Goal: Find specific page/section: Find specific page/section

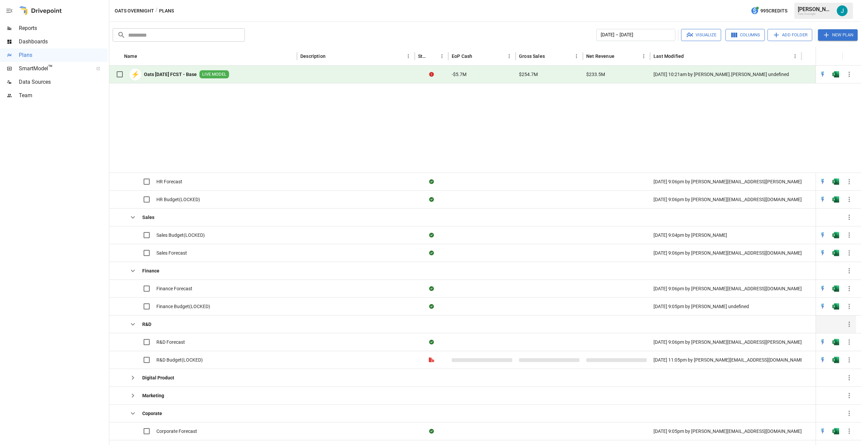
scroll to position [143, 0]
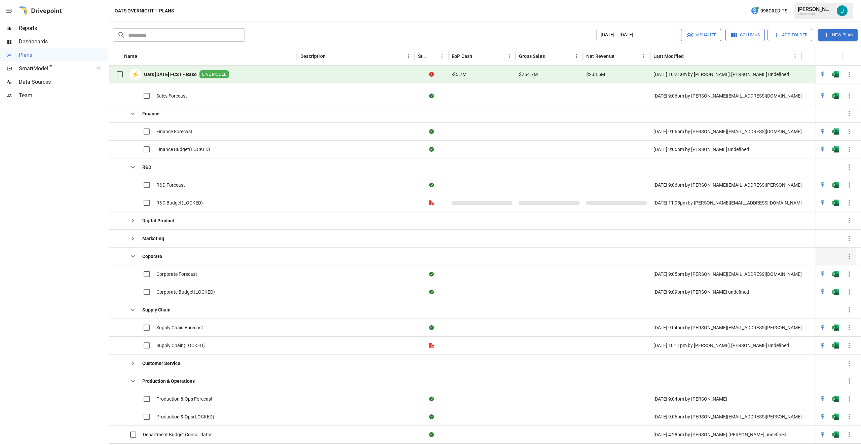
click at [134, 257] on icon "button" at bounding box center [133, 256] width 4 height 2
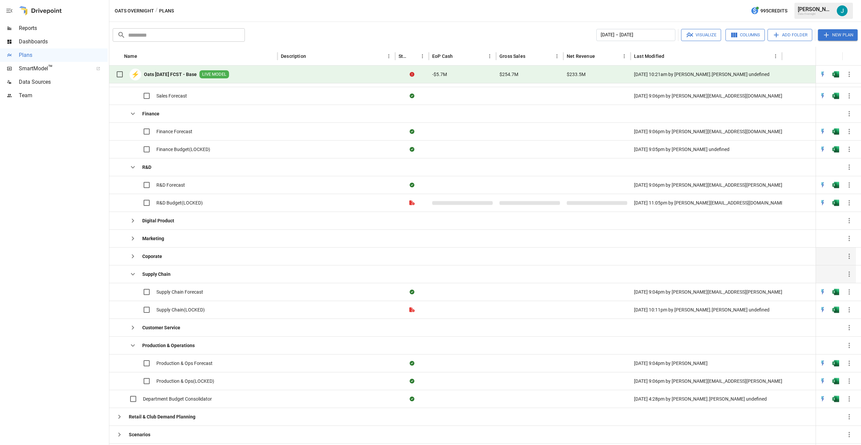
click at [135, 273] on icon "button" at bounding box center [133, 274] width 4 height 2
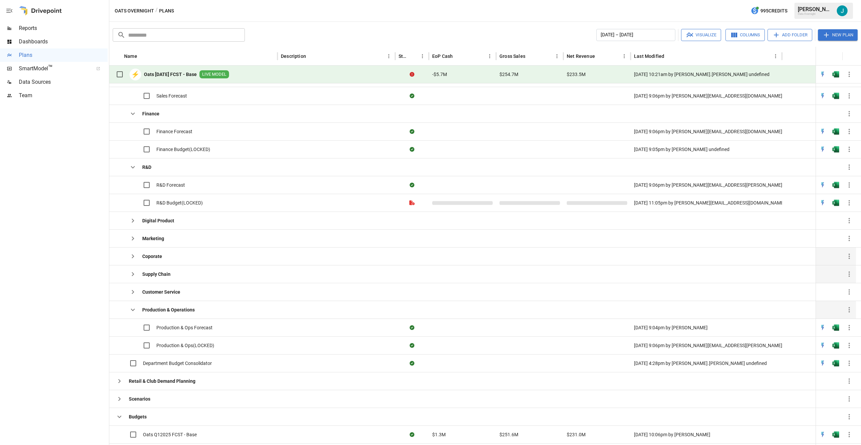
click at [137, 314] on button "button" at bounding box center [132, 309] width 13 height 13
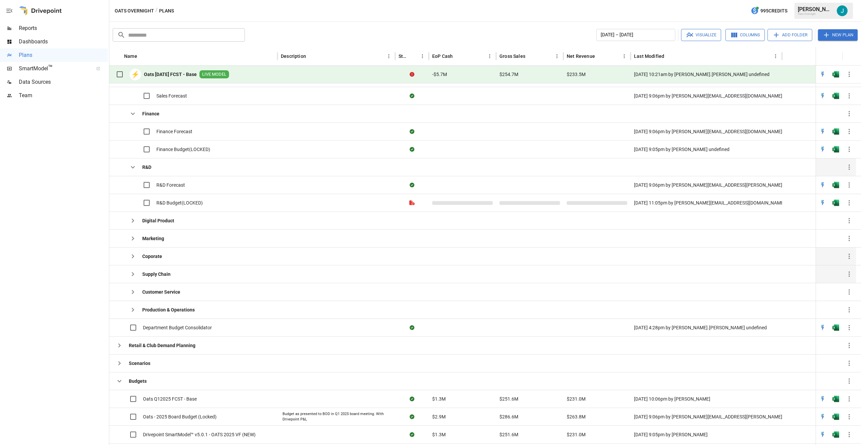
click at [134, 168] on icon "button" at bounding box center [133, 167] width 8 height 8
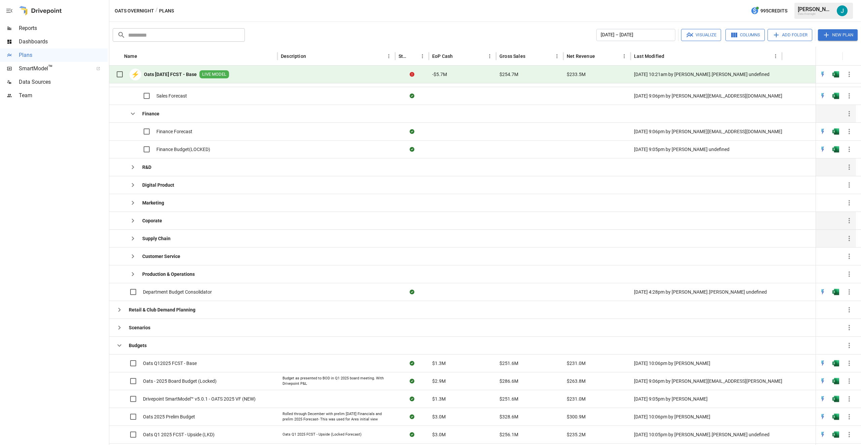
click at [134, 113] on icon "button" at bounding box center [133, 114] width 8 height 8
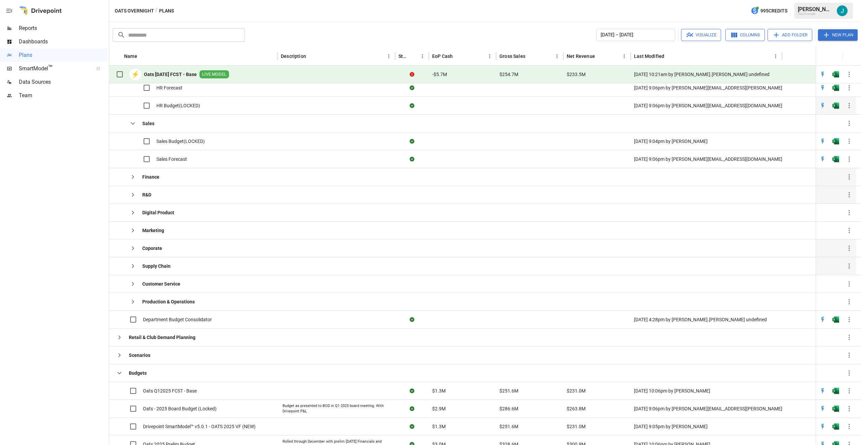
scroll to position [81, 0]
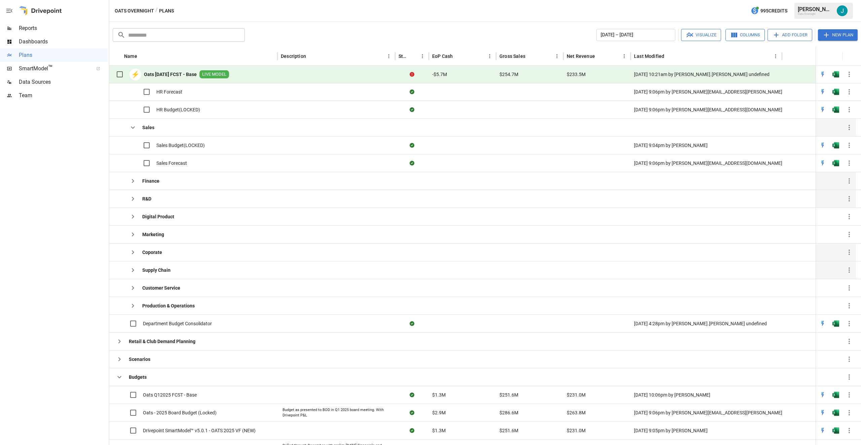
click at [134, 128] on icon "button" at bounding box center [133, 127] width 4 height 2
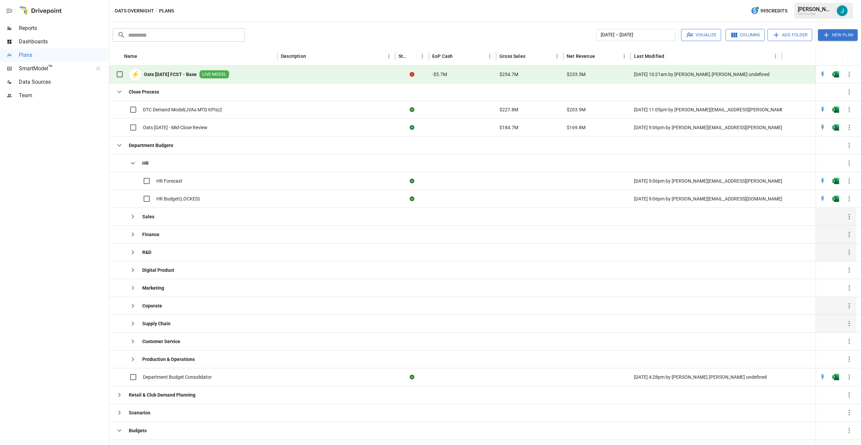
scroll to position [0, 0]
click at [135, 162] on icon "button" at bounding box center [133, 164] width 8 height 8
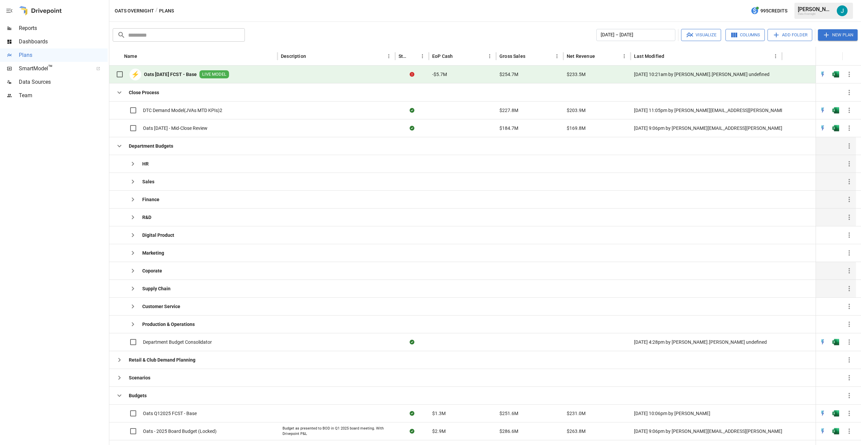
click at [120, 145] on icon "button" at bounding box center [119, 146] width 8 height 8
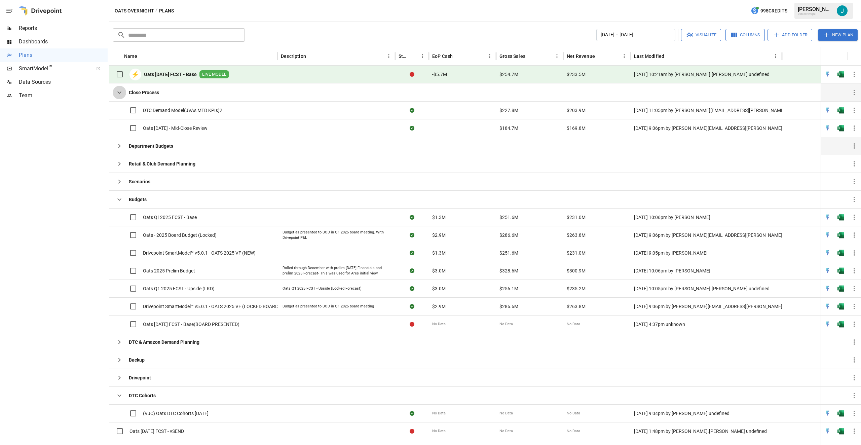
click at [119, 92] on icon "button" at bounding box center [119, 92] width 8 height 8
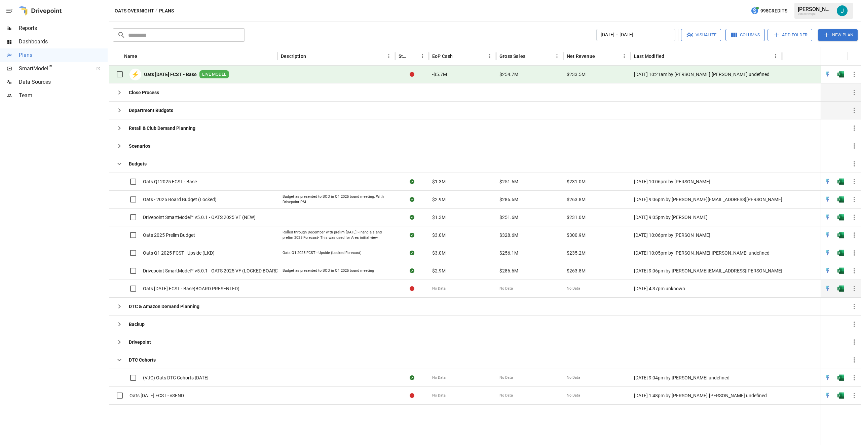
click at [160, 289] on span "Oats [DATE] FCST - Base(BOARD PRESENTED)" at bounding box center [191, 288] width 97 height 7
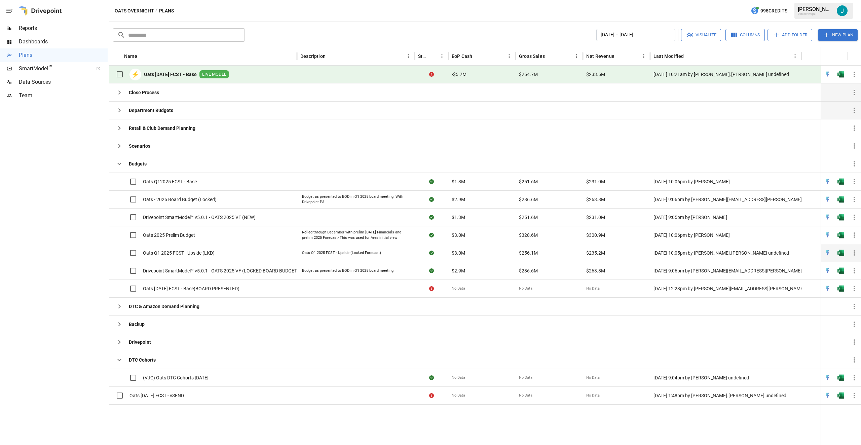
click at [273, 258] on div "Oats Q1 2025 FCST - Upside (LKD)" at bounding box center [203, 253] width 188 height 18
click at [209, 254] on span "Oats Q1 2025 FCST - Upside (LKD)" at bounding box center [179, 253] width 72 height 7
